Goal: Task Accomplishment & Management: Manage account settings

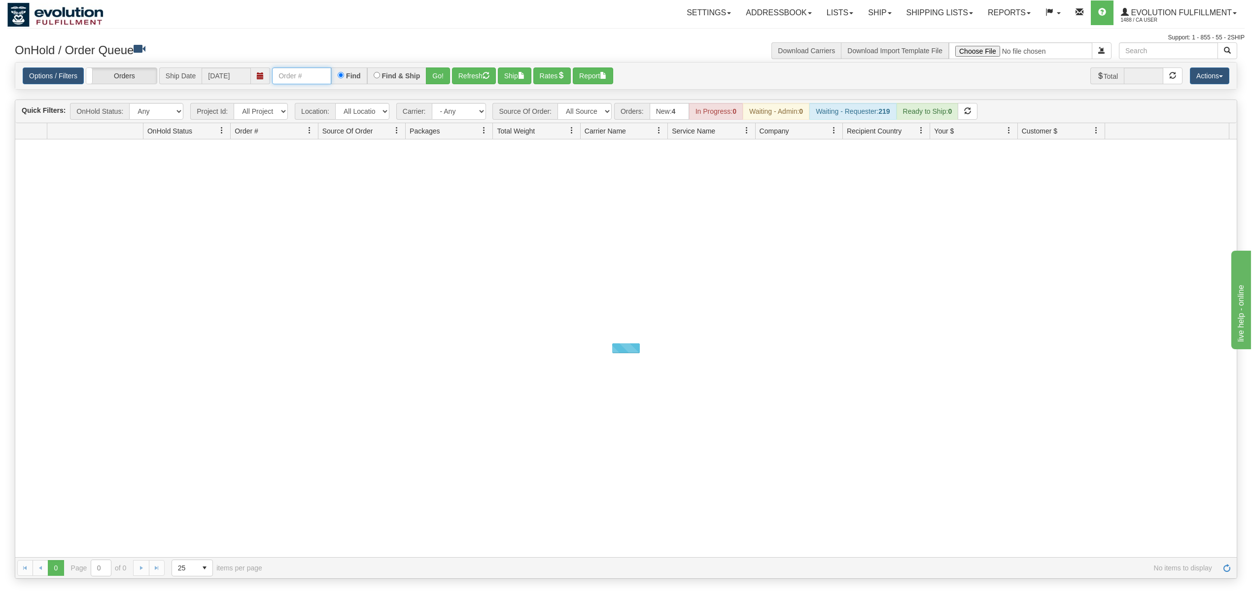
click at [317, 75] on input "text" at bounding box center [301, 76] width 59 height 17
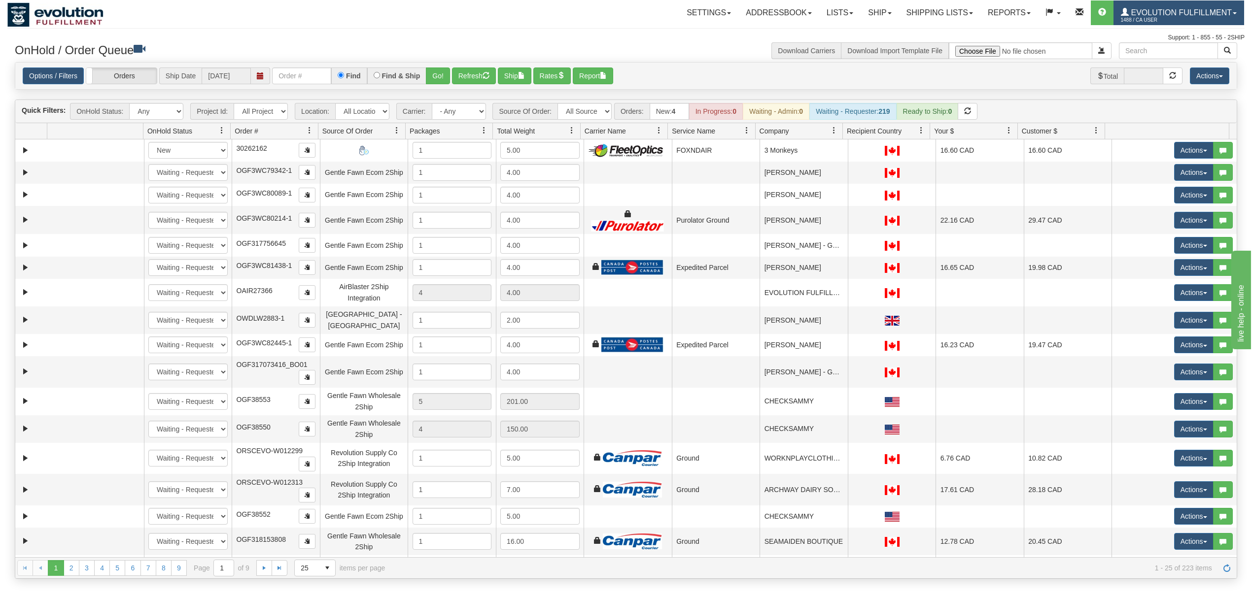
click at [938, 9] on span "Evolution Fulfillment" at bounding box center [1180, 12] width 103 height 8
click at [938, 62] on span "LOG OUT" at bounding box center [1178, 60] width 31 height 8
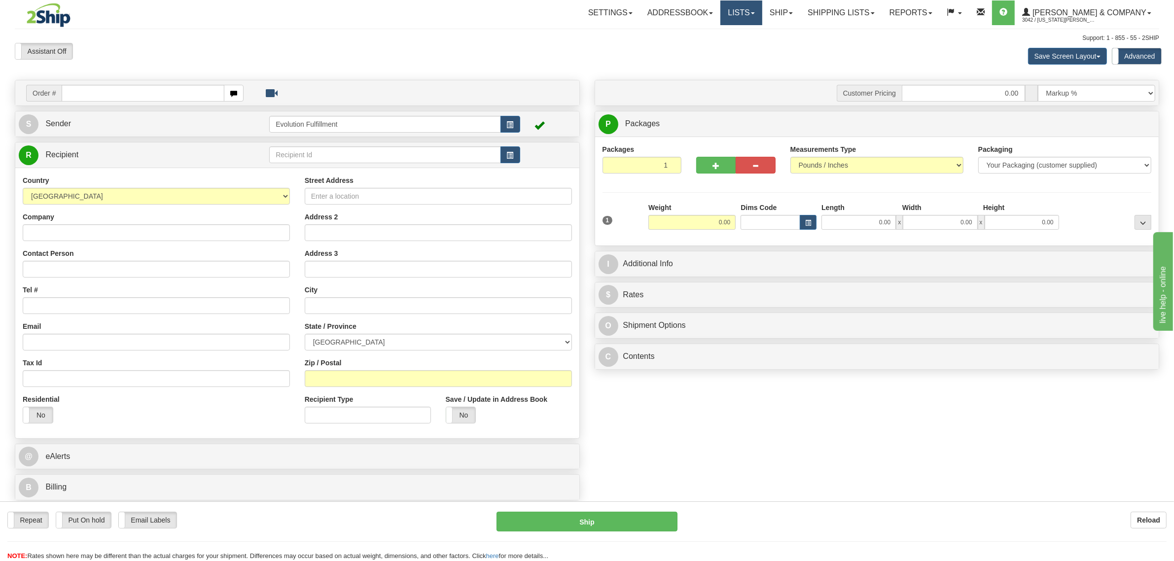
click at [761, 6] on link "Lists" at bounding box center [740, 12] width 41 height 25
click at [800, 5] on link "Ship" at bounding box center [781, 12] width 38 height 25
